Goal: Obtain resource: Obtain resource

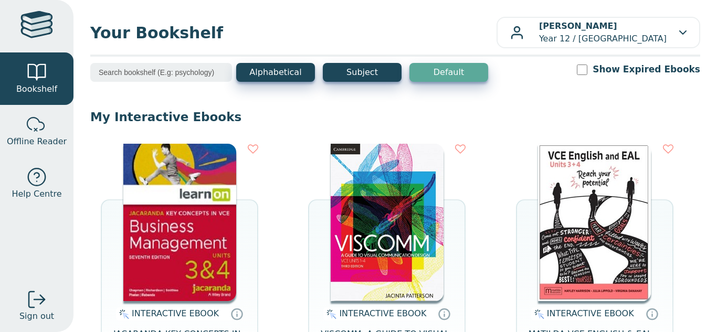
scroll to position [397, 0]
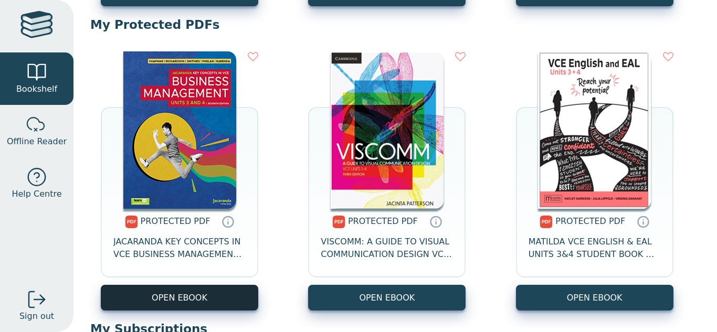
click at [185, 290] on link "OPEN EBOOK" at bounding box center [180, 298] width 158 height 26
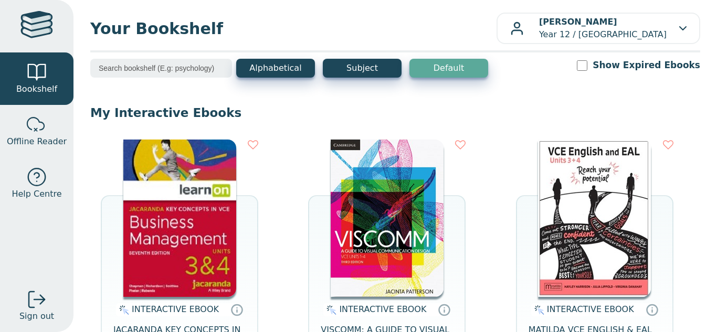
scroll to position [0, 0]
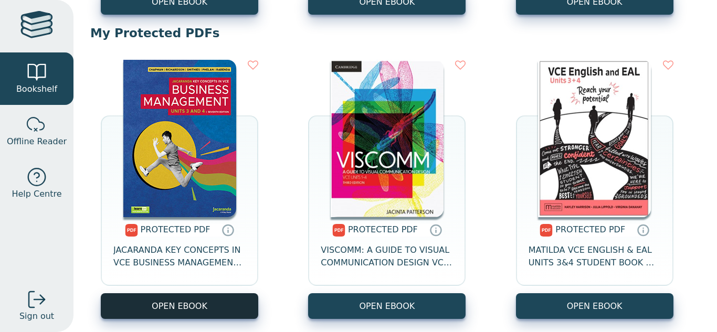
scroll to position [389, 0]
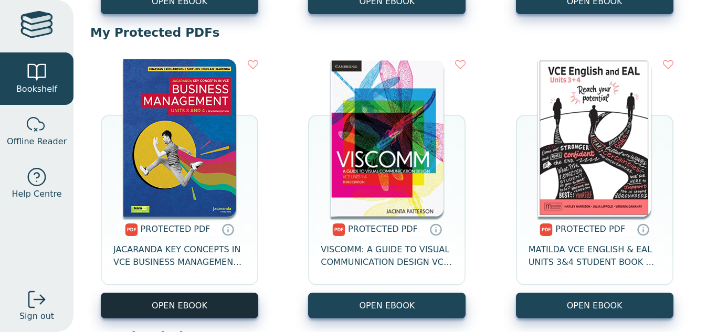
click at [200, 298] on link "OPEN EBOOK" at bounding box center [180, 306] width 158 height 26
click at [205, 298] on link "OPEN EBOOK" at bounding box center [180, 306] width 158 height 26
